Goal: Find specific page/section: Find specific page/section

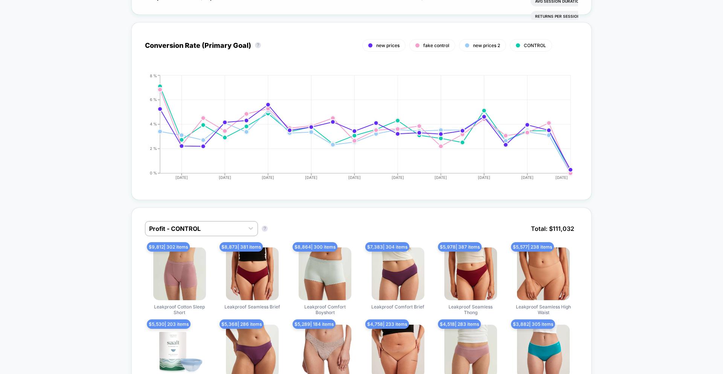
scroll to position [473, 0]
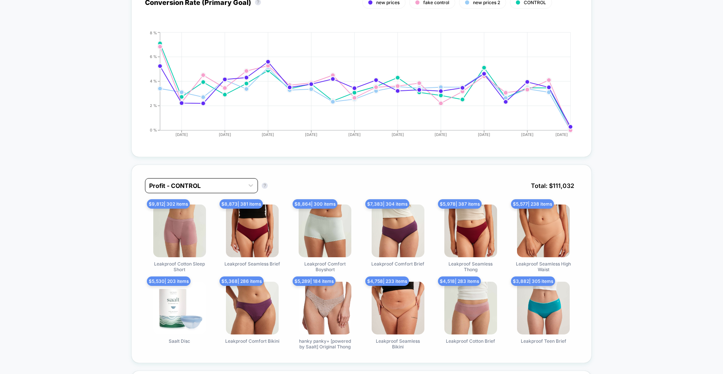
click at [201, 179] on div "Profit - CONTROL" at bounding box center [201, 185] width 113 height 15
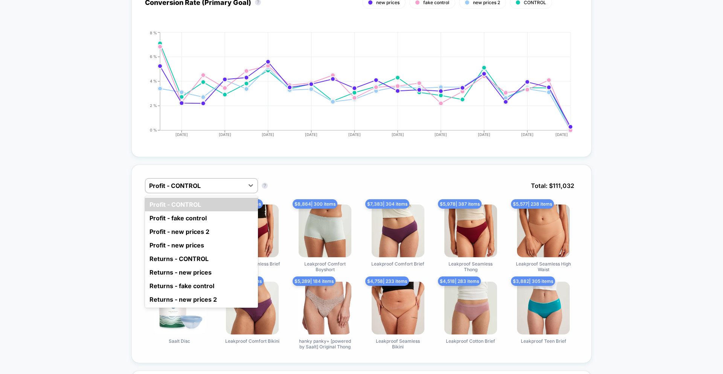
click at [363, 193] on div "option Profit - fake control focused, 2 of 8. 8 results available. Use Up and D…" at bounding box center [361, 191] width 433 height 26
